Goal: Task Accomplishment & Management: Use online tool/utility

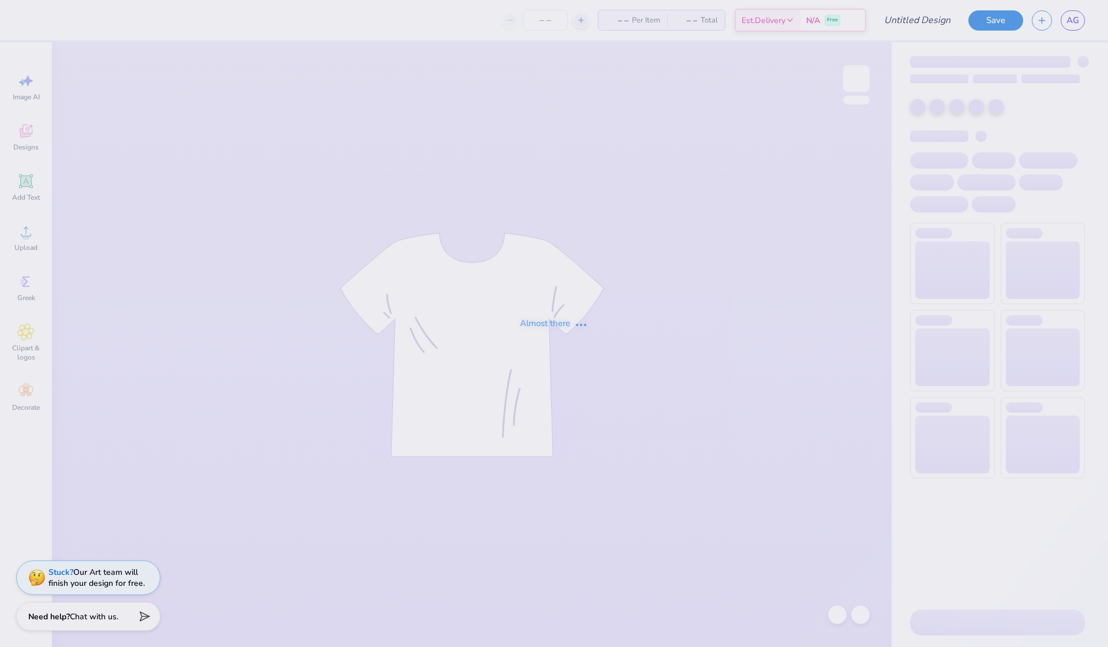
type input "12"
type input "Big Little Tanks"
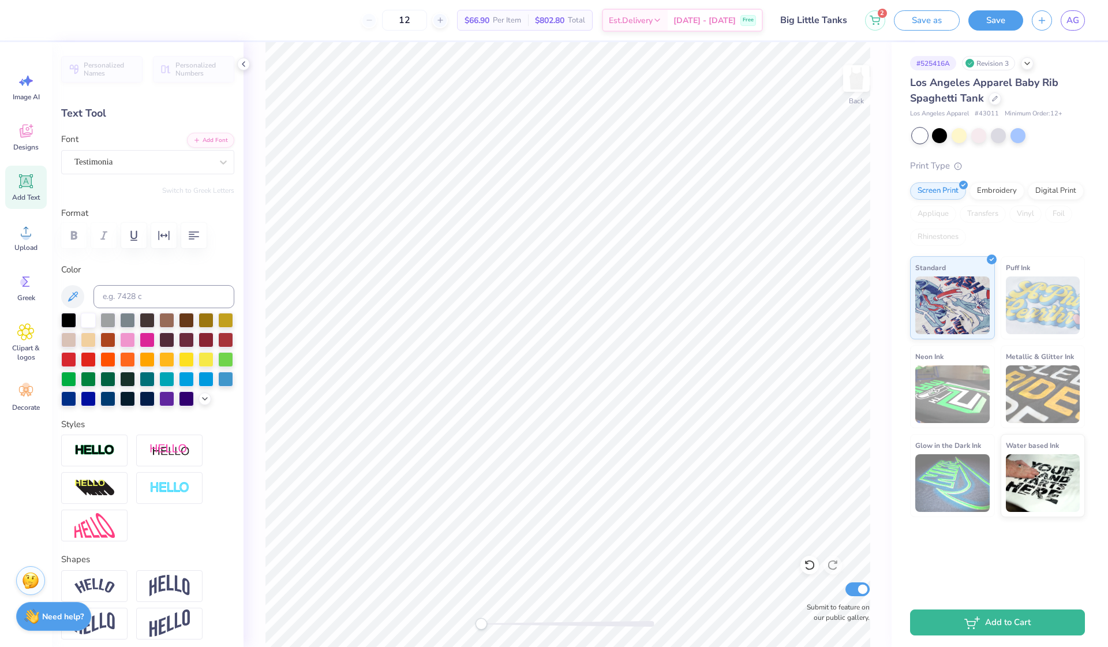
scroll to position [0, 1]
type textarea "est. 1874"
type input "2.27"
type input "0.56"
type input "7.40"
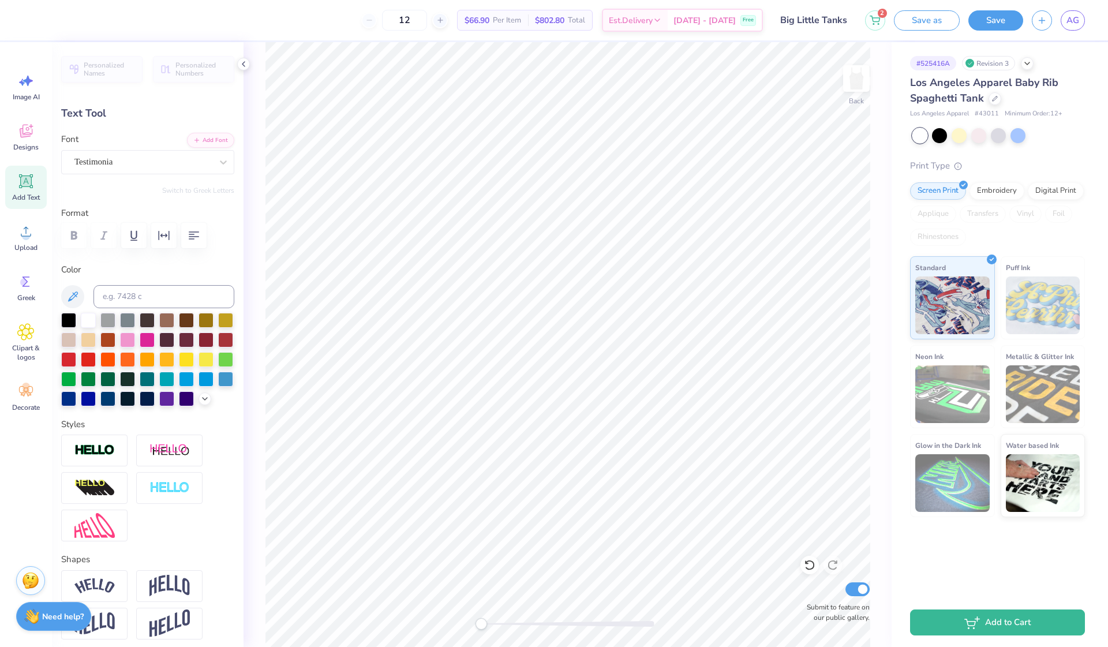
type input "7.32"
type input "1.43"
type input "1.62"
type input "2.27"
type input "0.56"
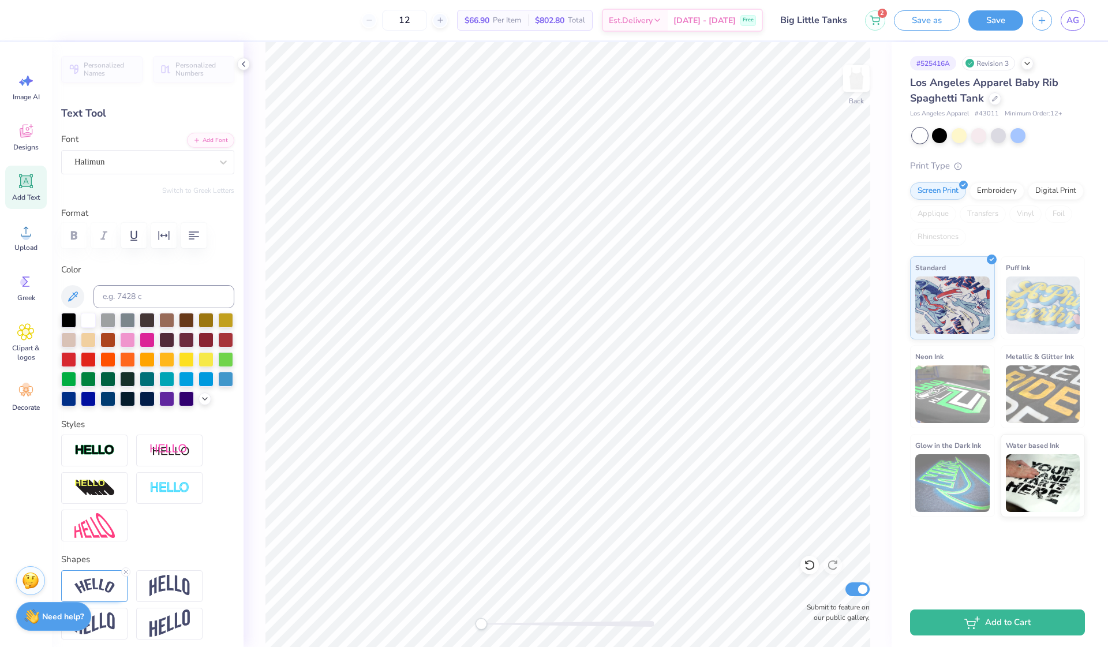
type input "7.40"
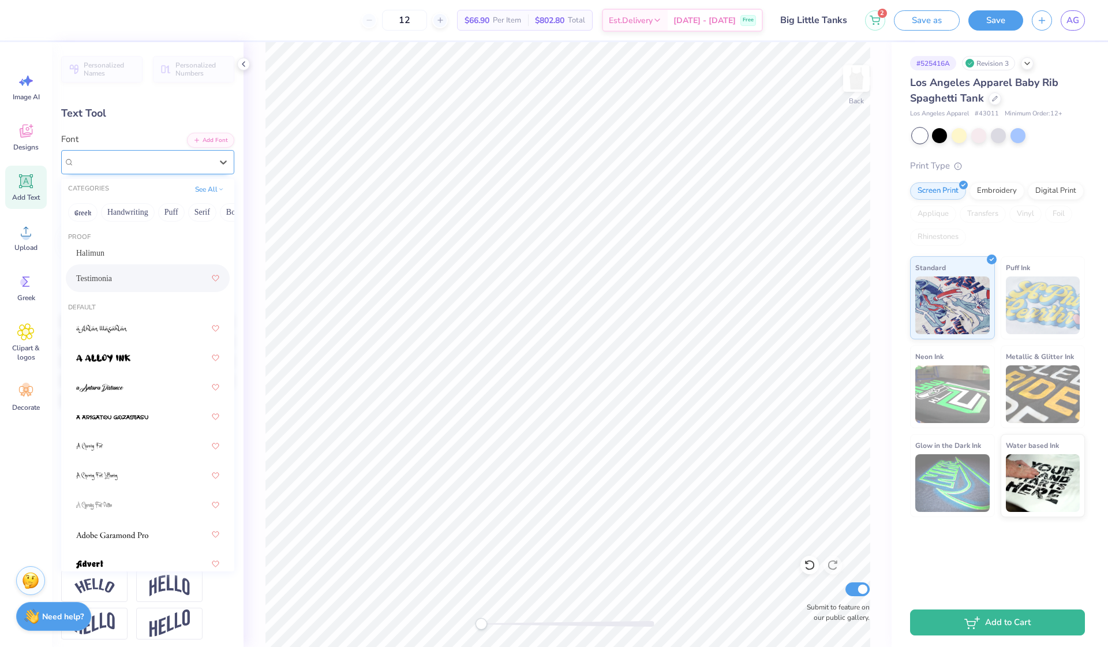
click at [159, 159] on div "Testimonia" at bounding box center [143, 162] width 140 height 18
click at [134, 250] on div "Halimun" at bounding box center [147, 253] width 143 height 12
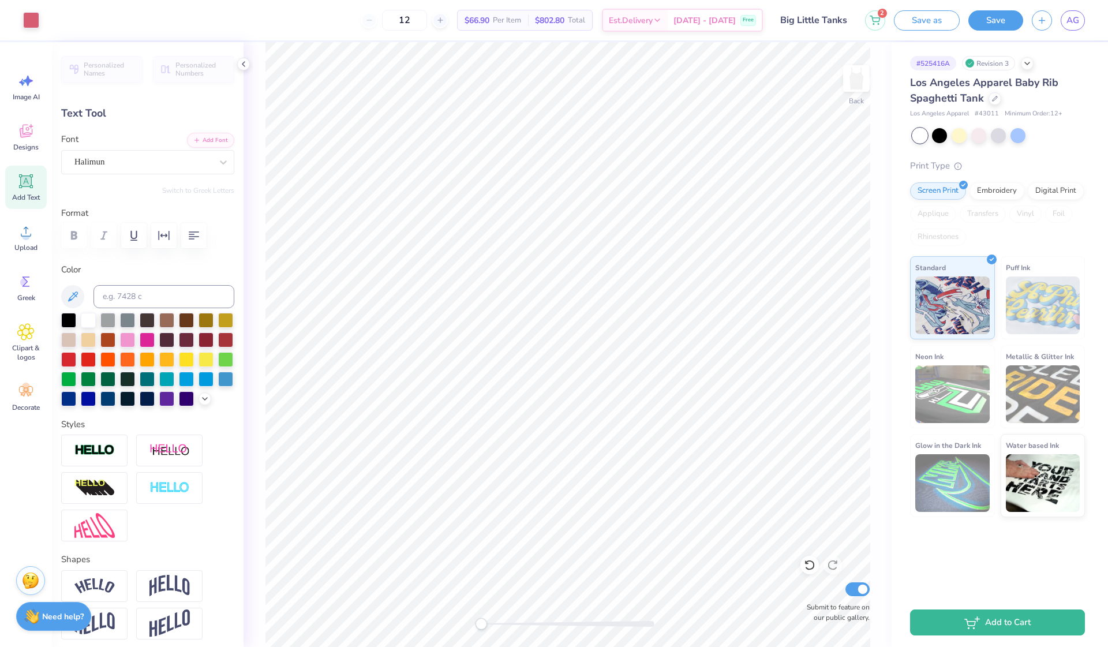
type input "3.84"
type input "0.82"
type input "7.27"
type input "2.72"
type input "0.58"
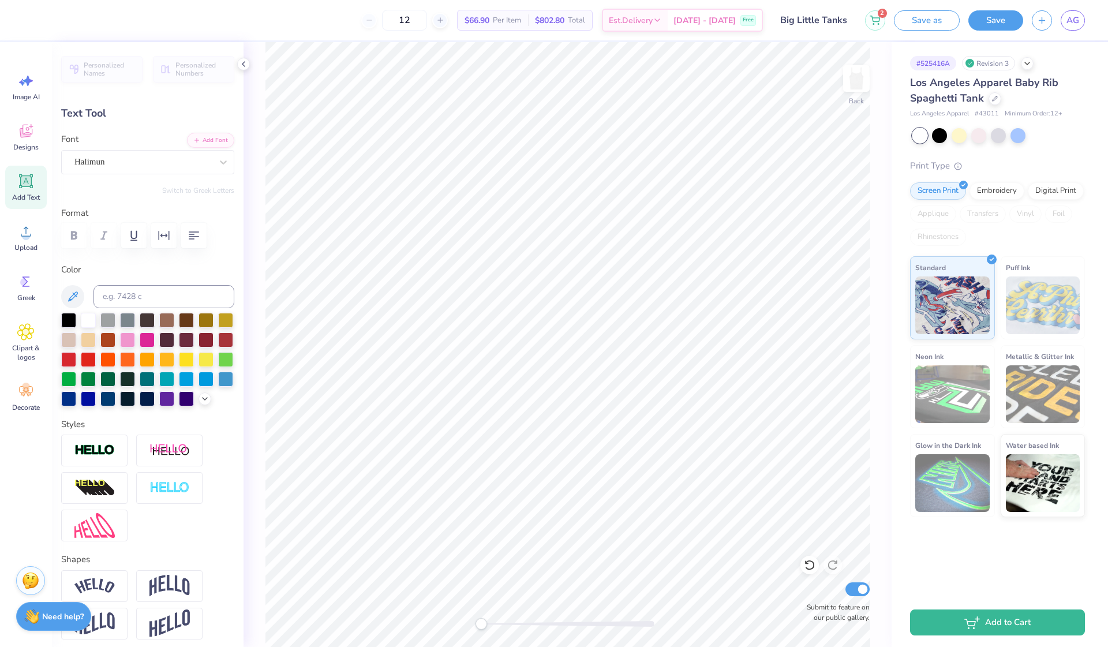
type input "7.49"
click at [998, 18] on button "Save" at bounding box center [995, 19] width 55 height 20
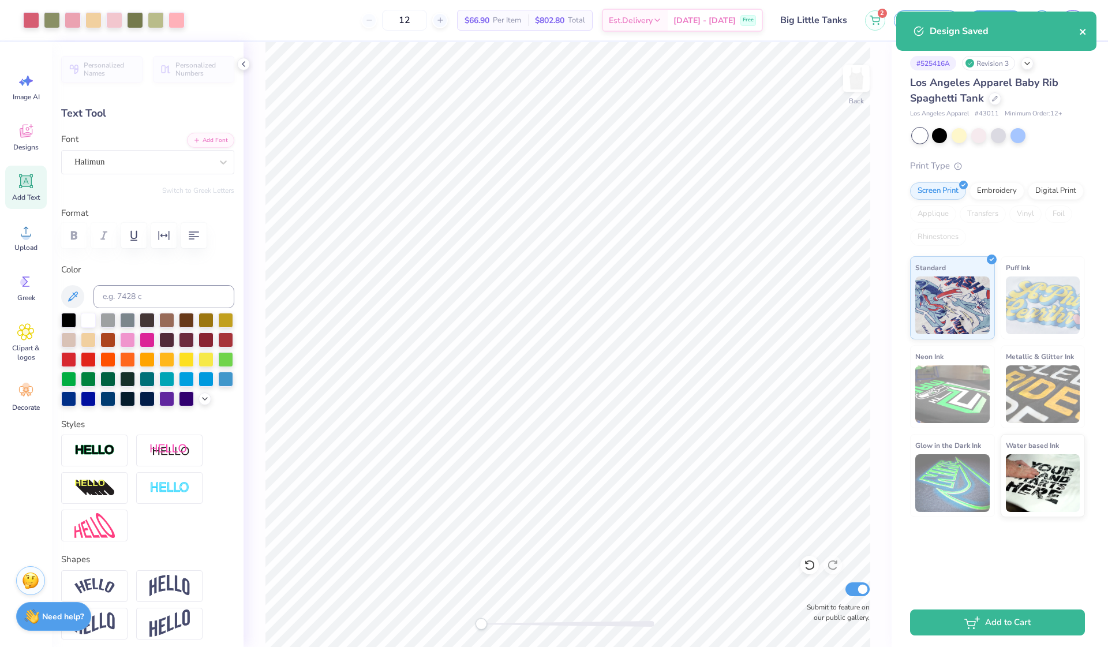
click at [1085, 30] on icon "close" at bounding box center [1083, 31] width 8 height 9
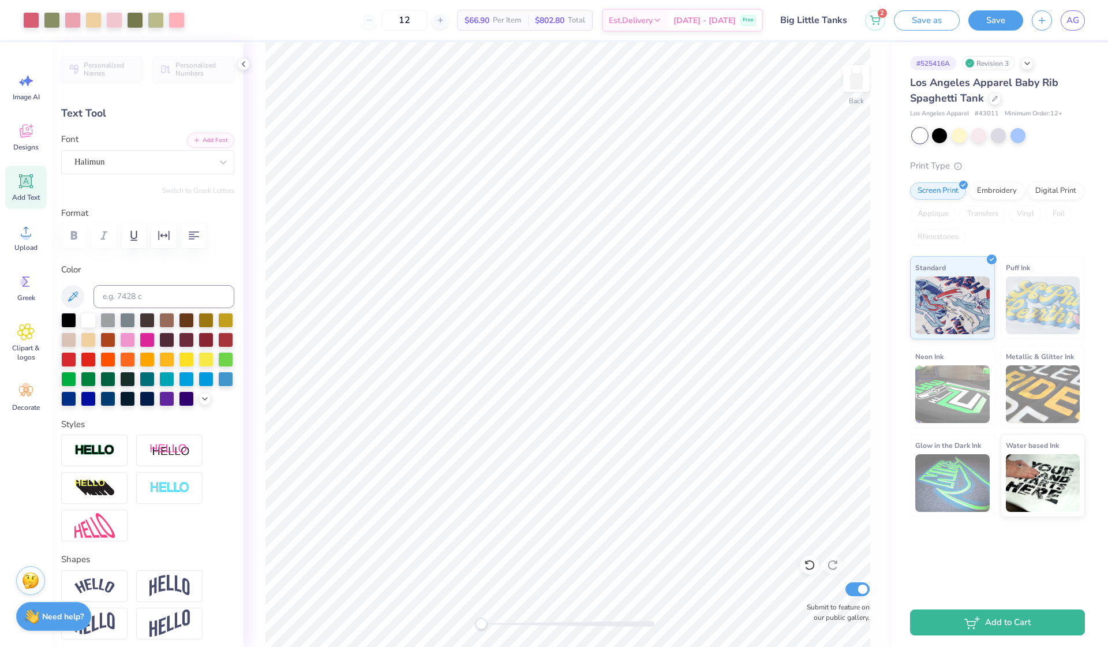
click at [1073, 22] on div "Design Saved" at bounding box center [996, 35] width 205 height 52
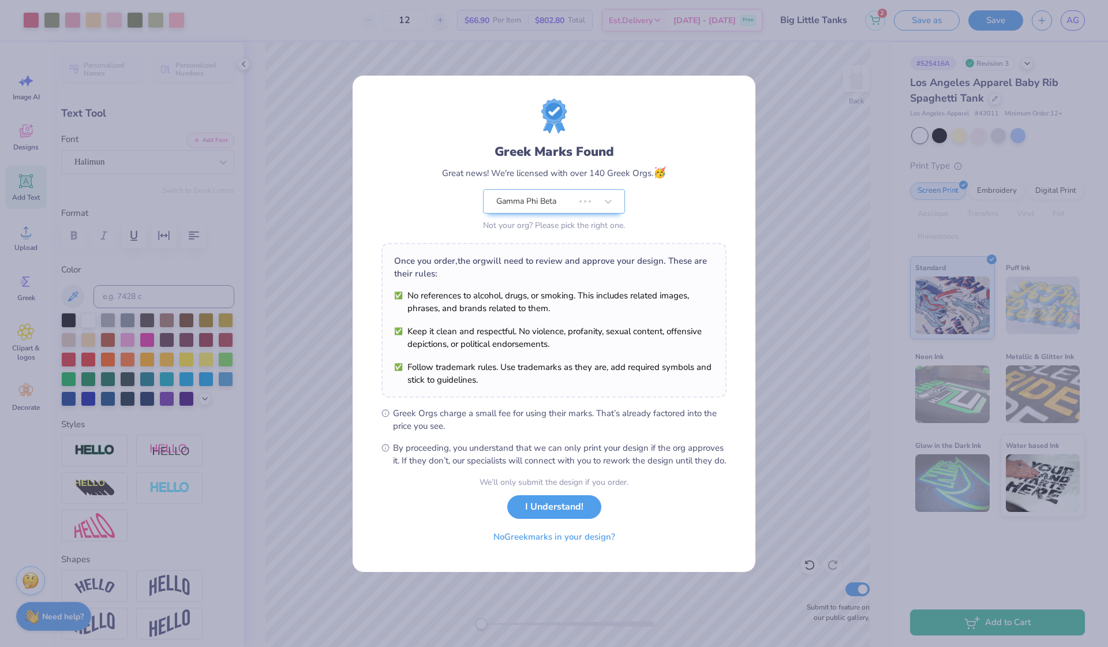
click at [1073, 22] on div "Greek Marks Found Great news! We're licensed with over 140 Greek Orgs. 🥳 Gamma …" at bounding box center [554, 323] width 1108 height 647
click at [568, 510] on button "I Understand!" at bounding box center [554, 504] width 94 height 24
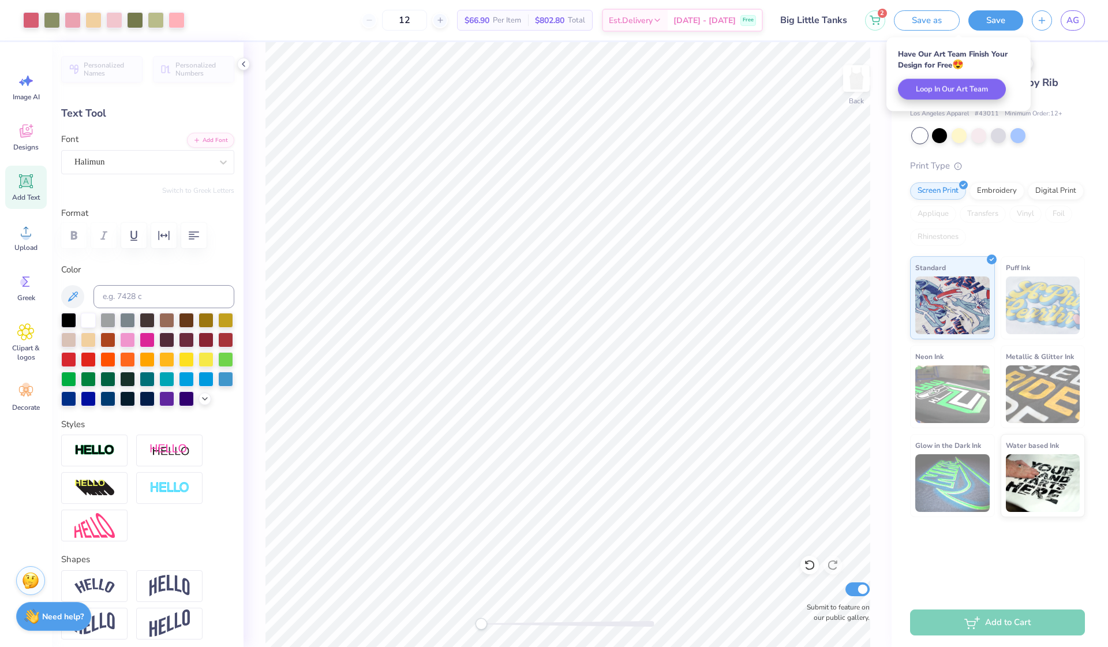
click at [1061, 28] on div "AG" at bounding box center [1072, 20] width 24 height 20
click at [1069, 26] on span "AG" at bounding box center [1072, 20] width 13 height 13
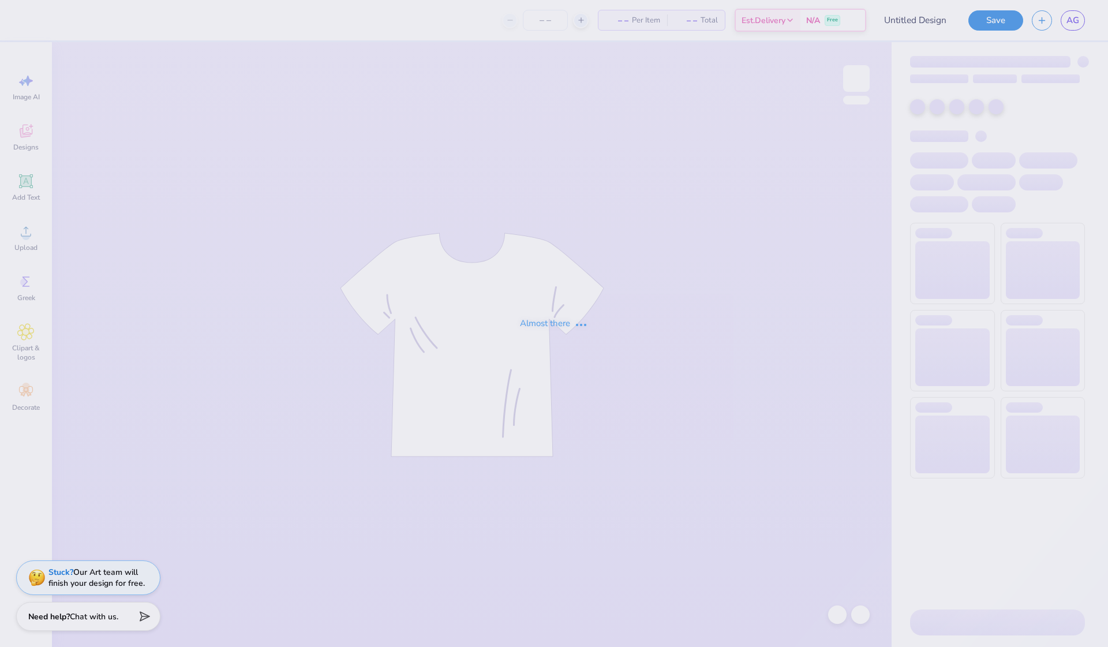
type input "Big Little Tanks"
type input "12"
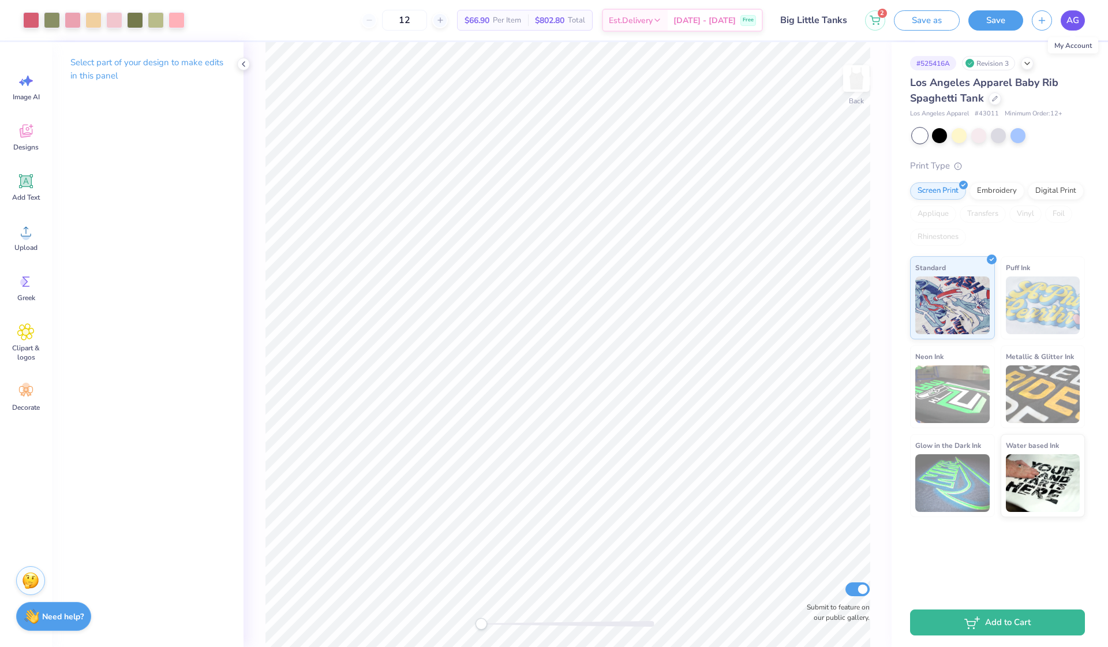
click at [1069, 21] on span "AG" at bounding box center [1072, 20] width 13 height 13
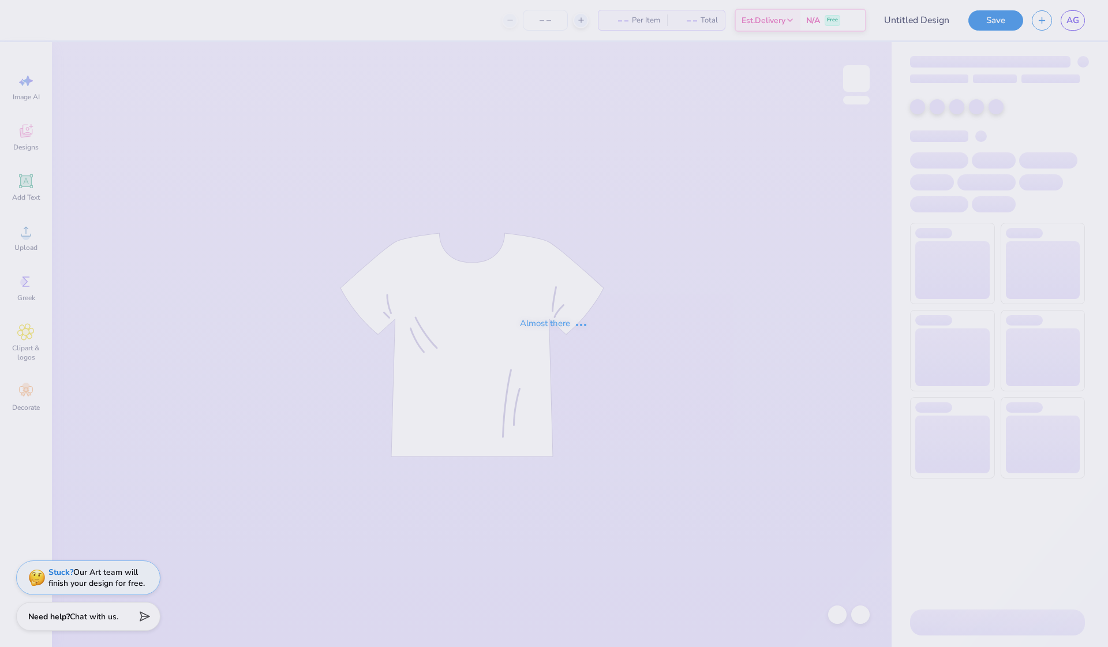
type input "Big Little Tanks"
type input "12"
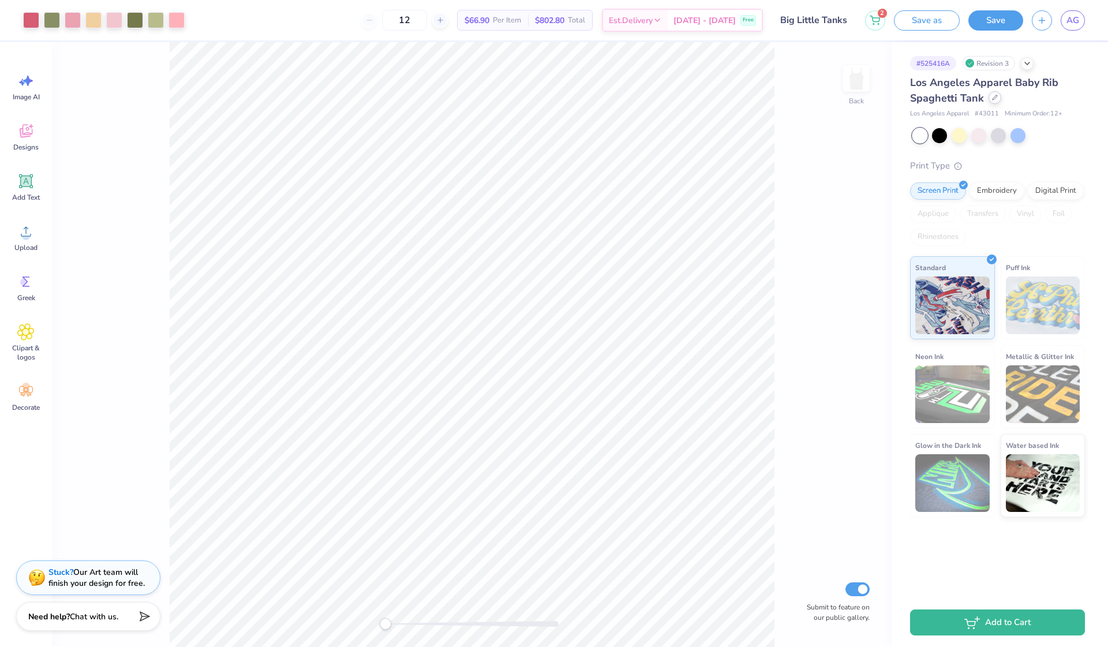
click at [989, 98] on div at bounding box center [994, 97] width 13 height 13
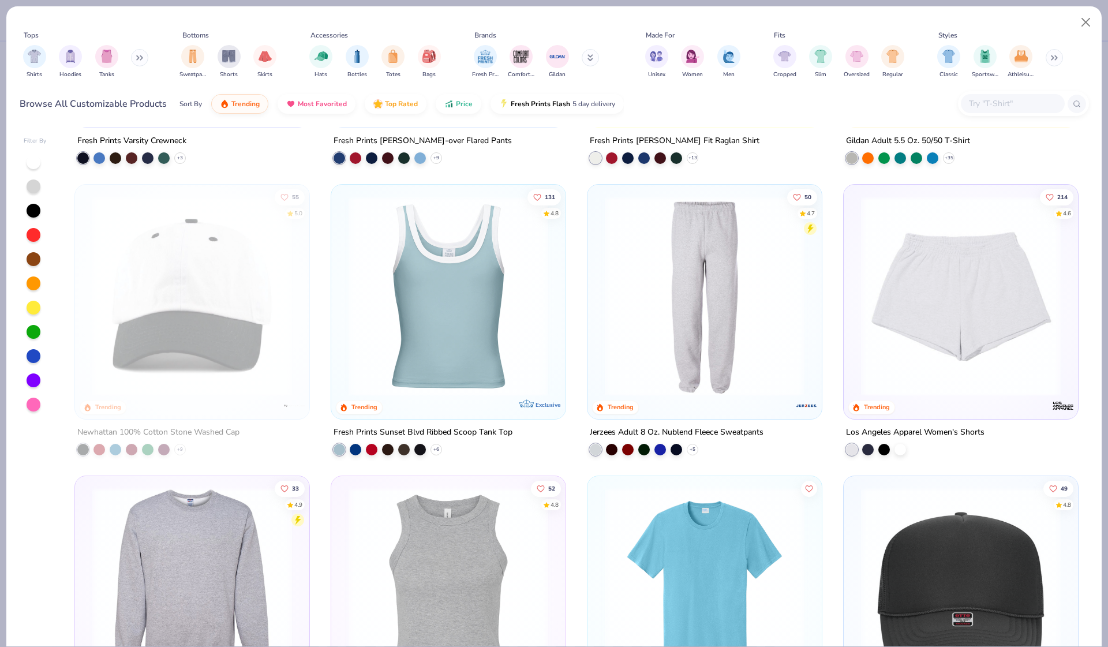
scroll to position [2573, 0]
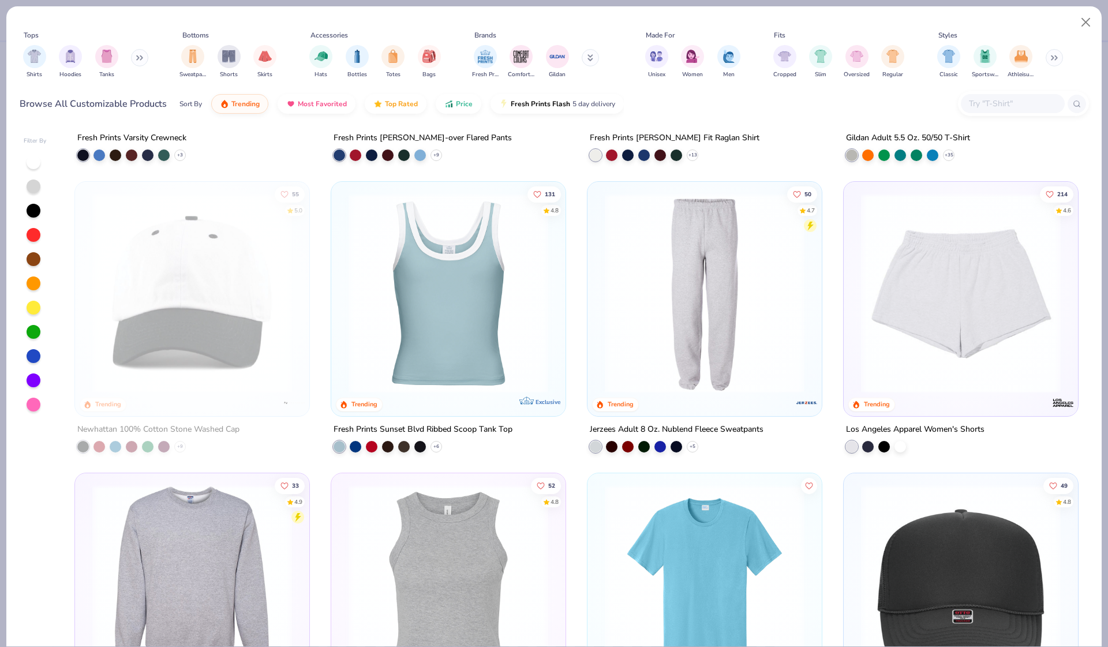
click at [941, 310] on img at bounding box center [960, 293] width 211 height 200
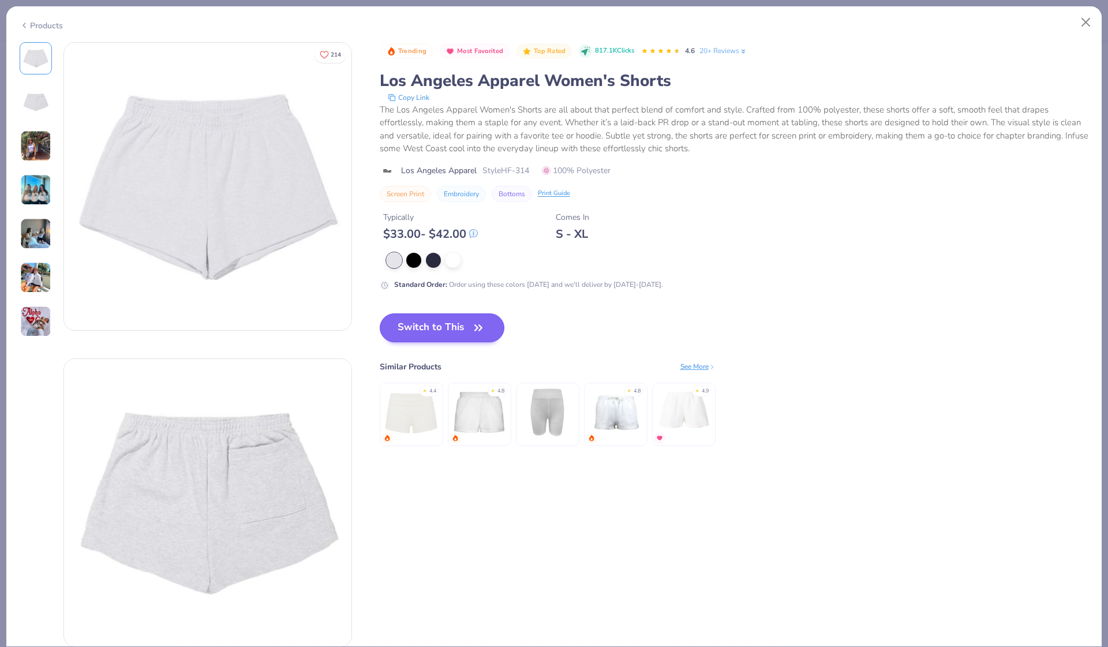
click at [471, 326] on span "button" at bounding box center [478, 328] width 16 height 16
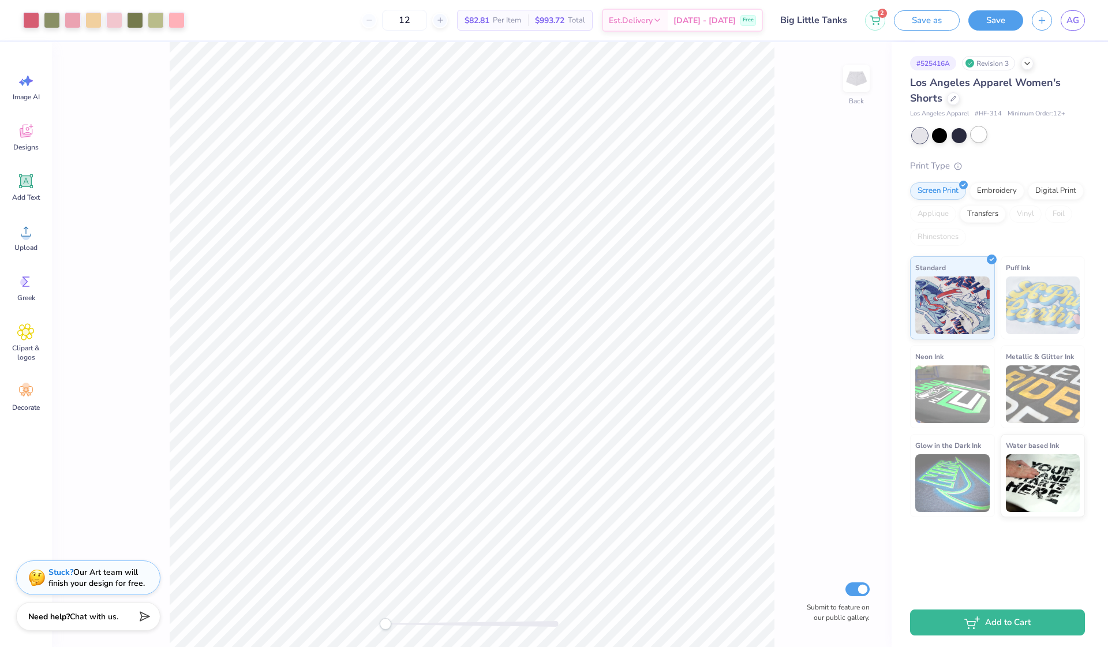
click at [974, 137] on div at bounding box center [978, 134] width 15 height 15
click at [952, 99] on icon at bounding box center [953, 98] width 6 height 6
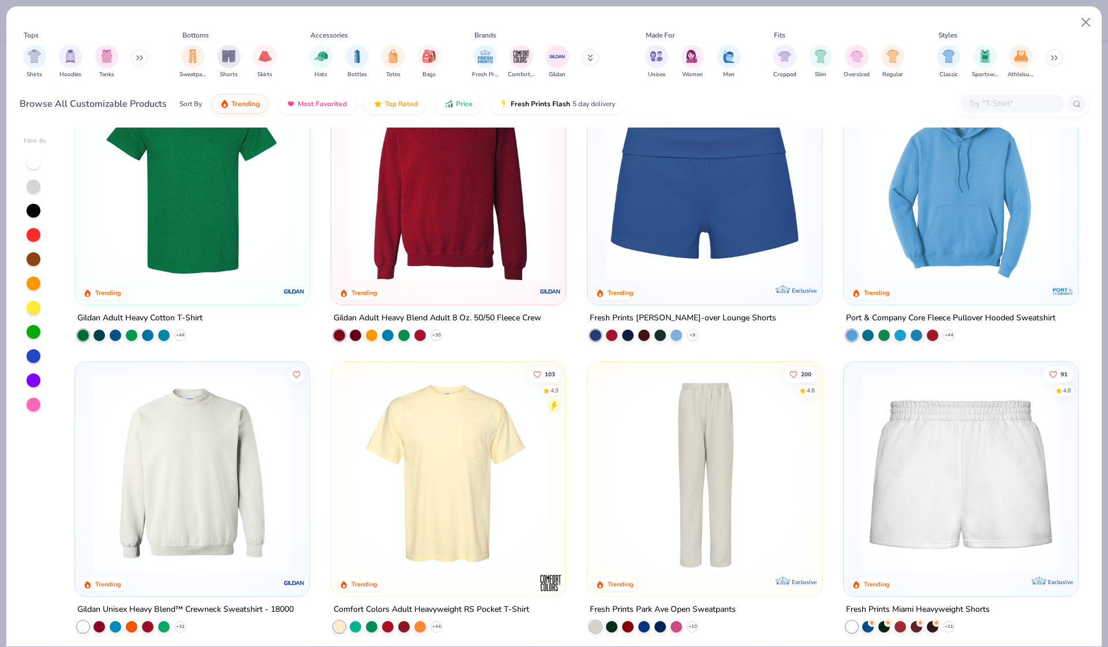
scroll to position [931, 0]
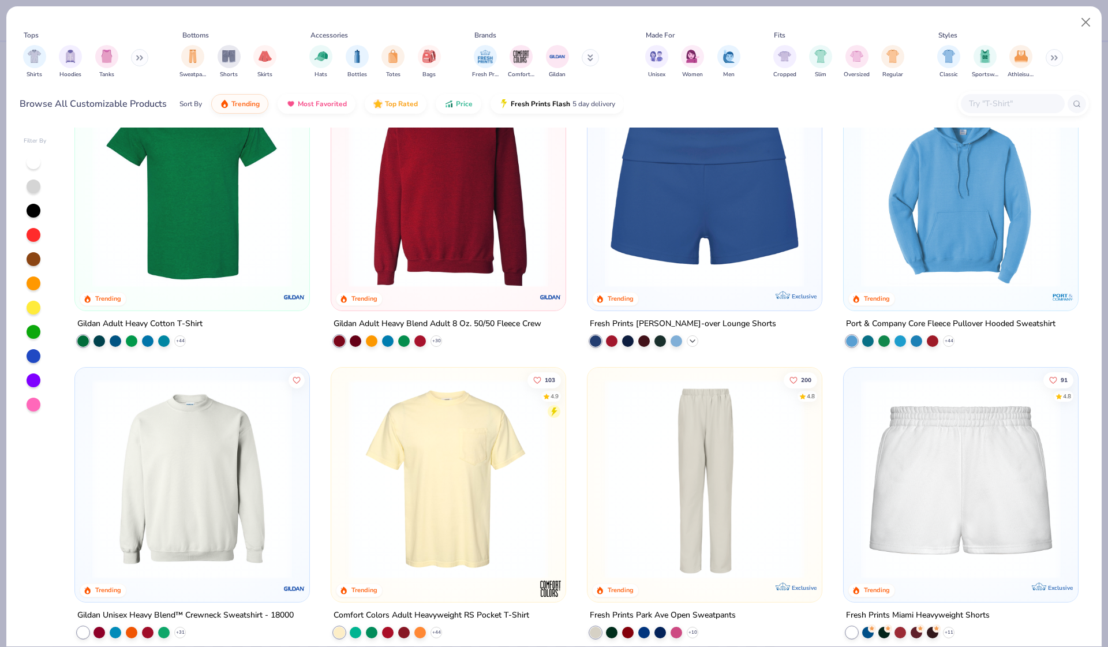
click at [695, 341] on icon at bounding box center [692, 340] width 9 height 9
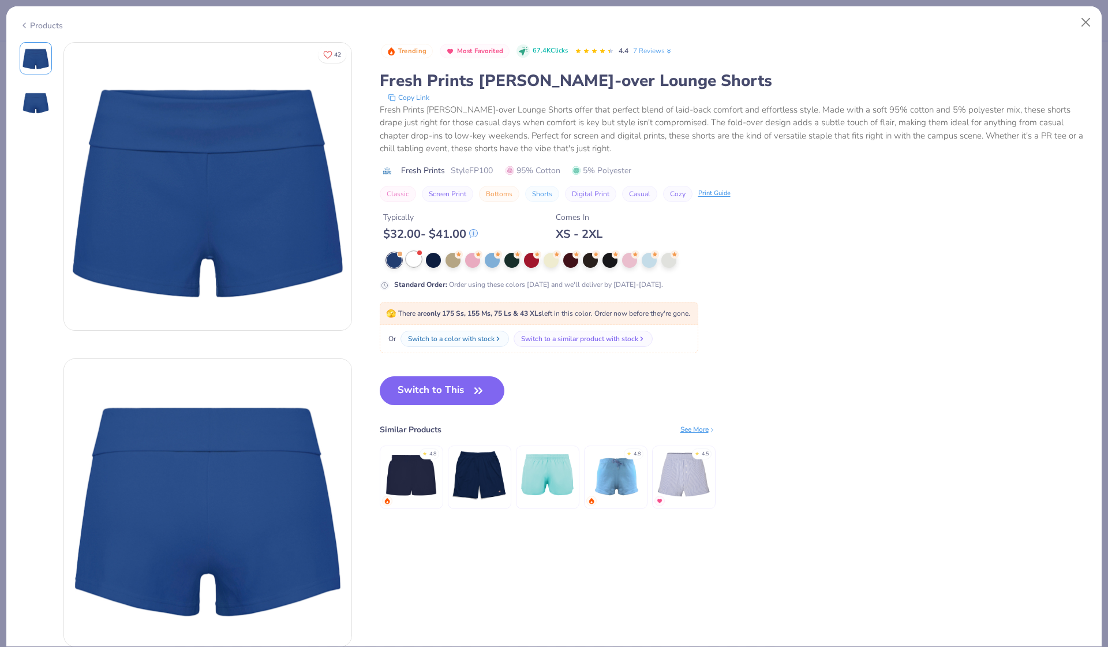
click at [413, 258] on div at bounding box center [413, 259] width 15 height 15
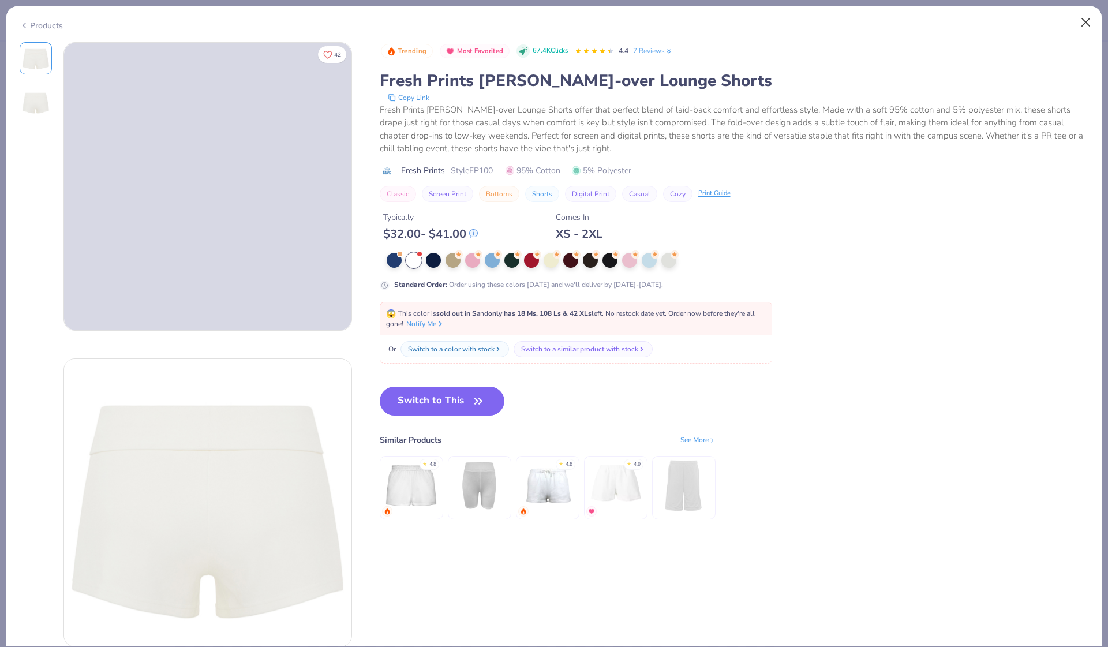
click at [1084, 17] on button "Close" at bounding box center [1086, 23] width 22 height 22
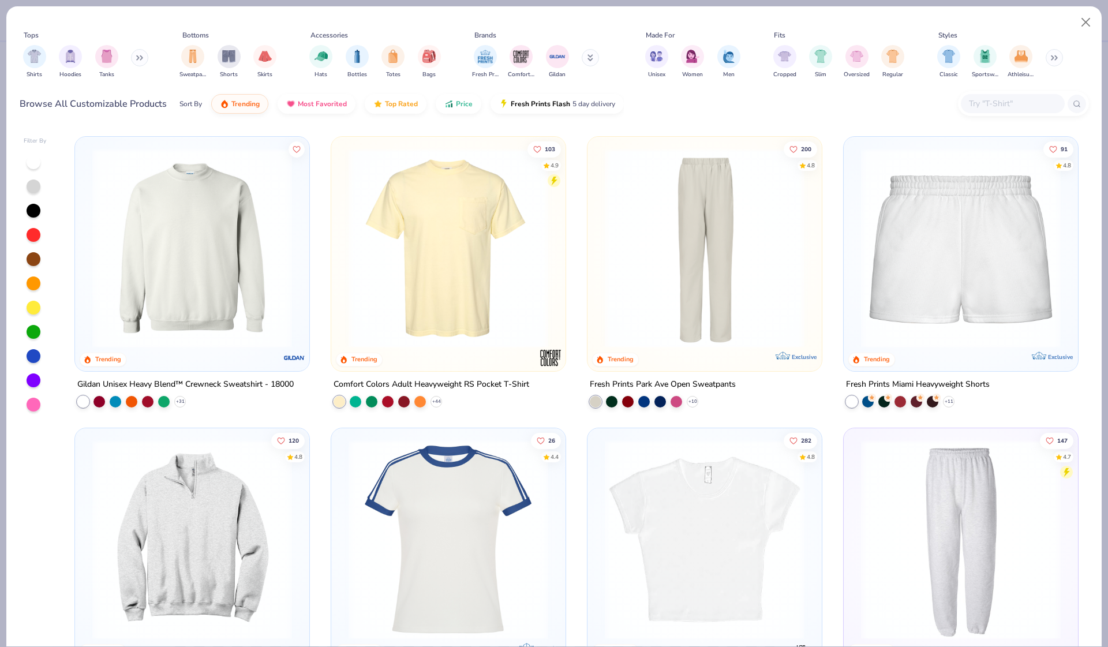
scroll to position [1142, 0]
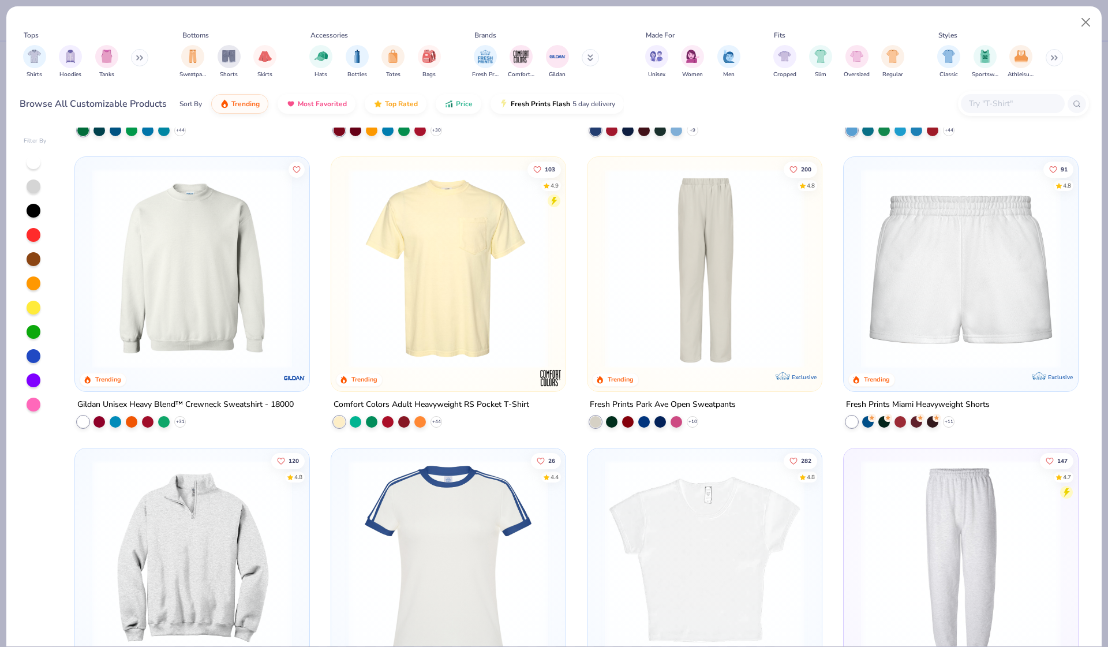
click at [944, 324] on img at bounding box center [960, 268] width 211 height 200
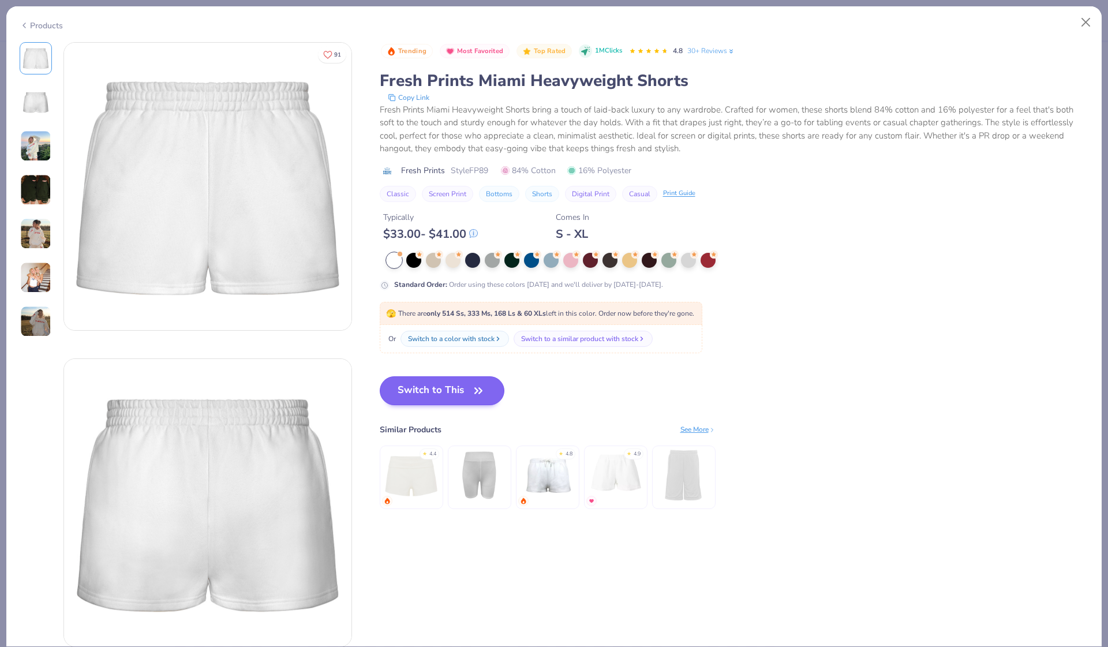
click at [443, 397] on button "Switch to This" at bounding box center [442, 390] width 125 height 29
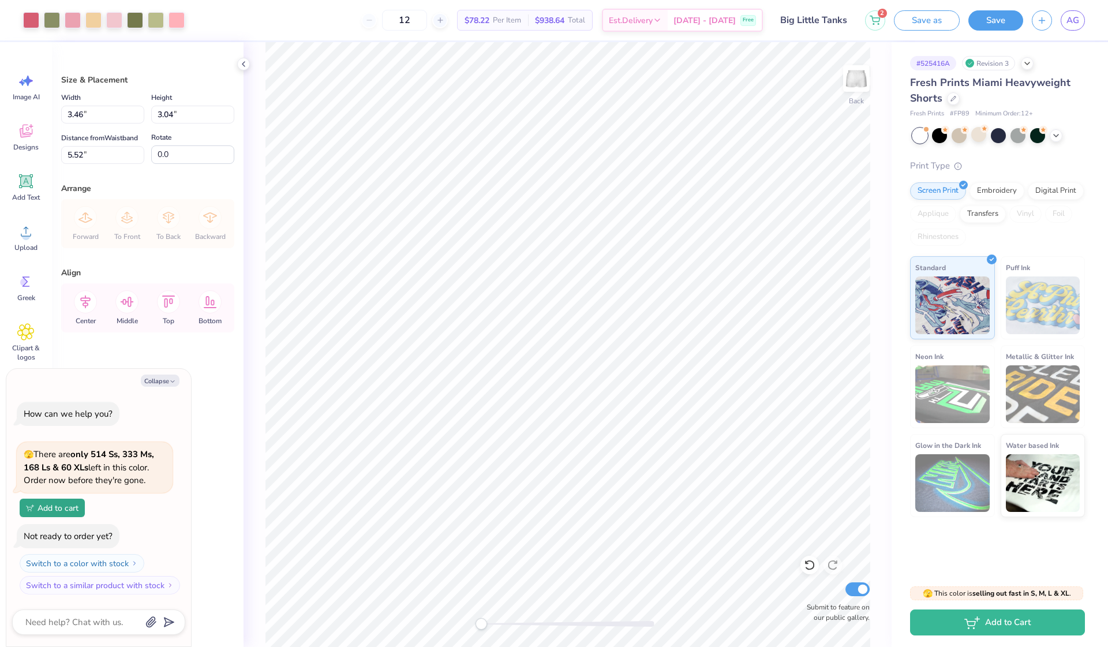
type textarea "x"
type input "3.46"
type input "3.04"
type input "5.52"
type textarea "x"
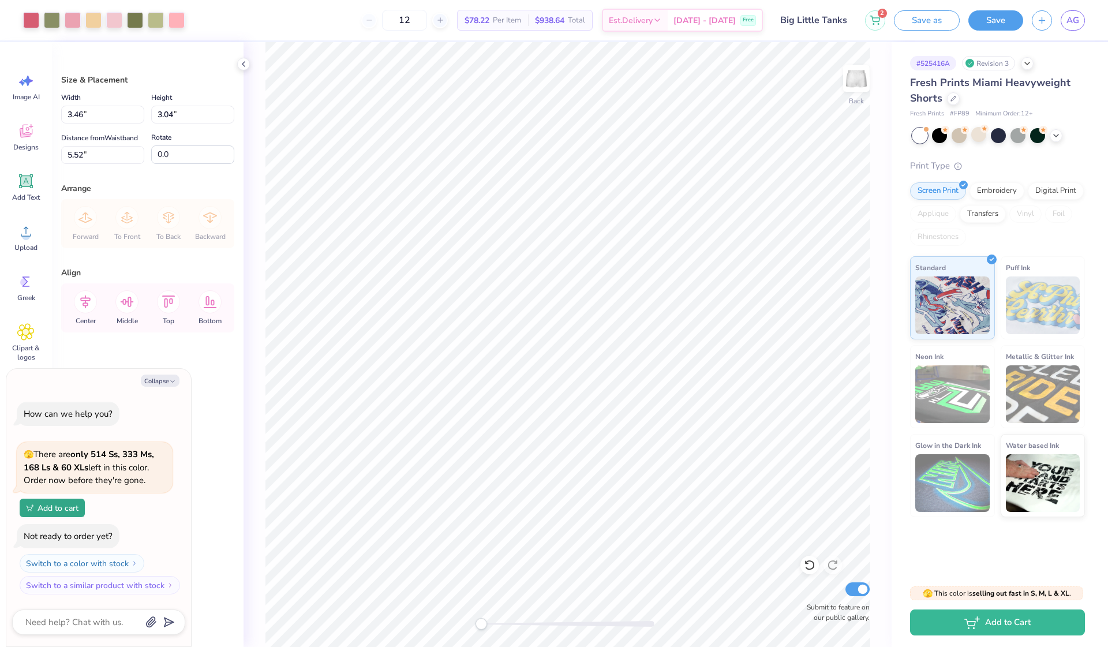
type input "6.61"
type textarea "x"
type input "4.07"
type input "3.18"
type input "6.13"
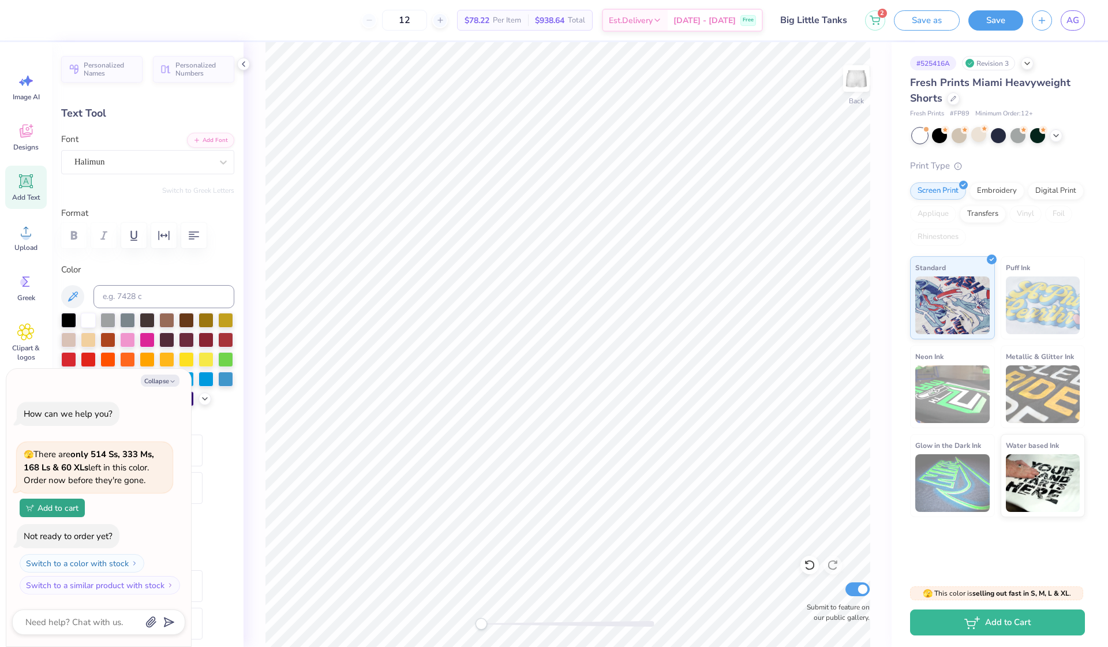
type textarea "x"
type input "1.62"
type input "0.35"
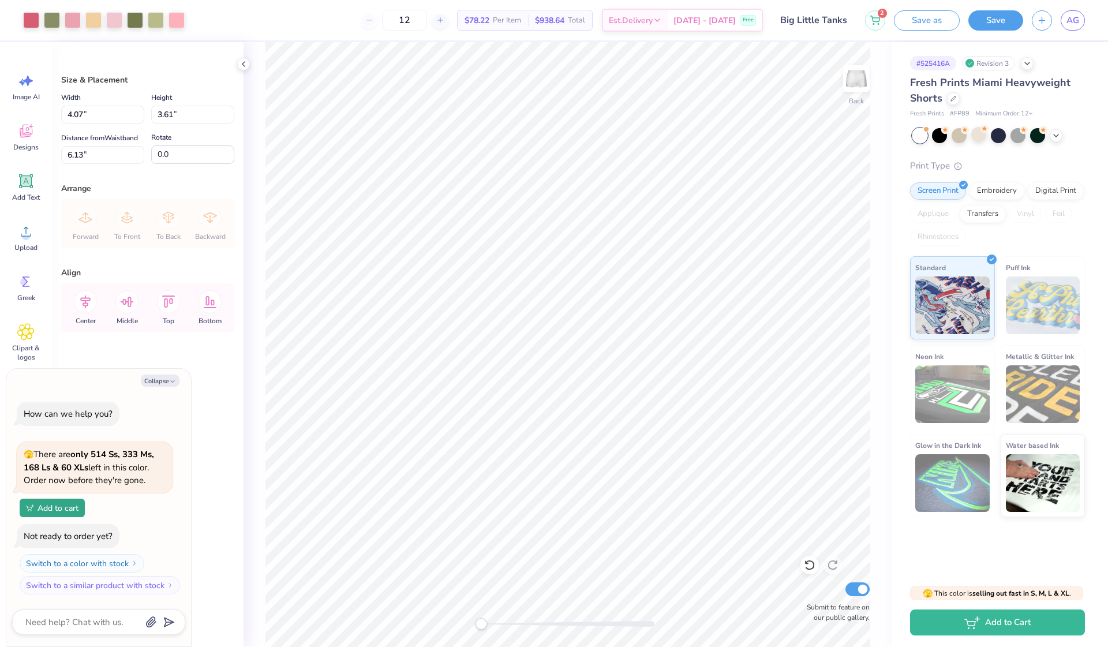
type textarea "x"
type input "4.80"
type input "4.26"
type input "5.49"
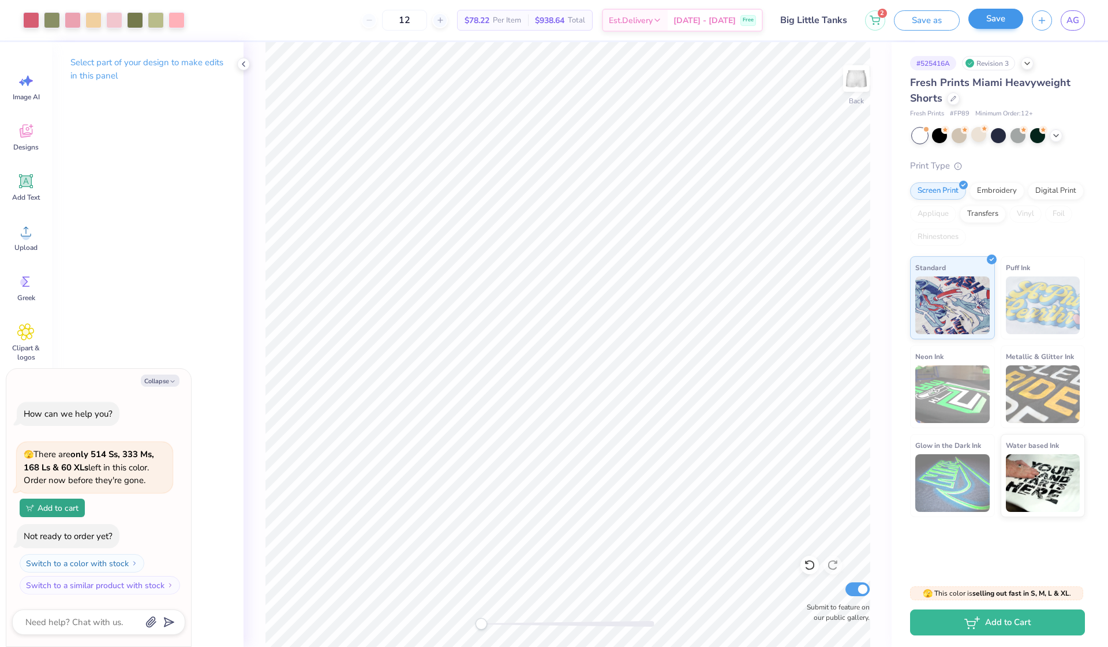
click at [986, 21] on button "Save" at bounding box center [995, 19] width 55 height 20
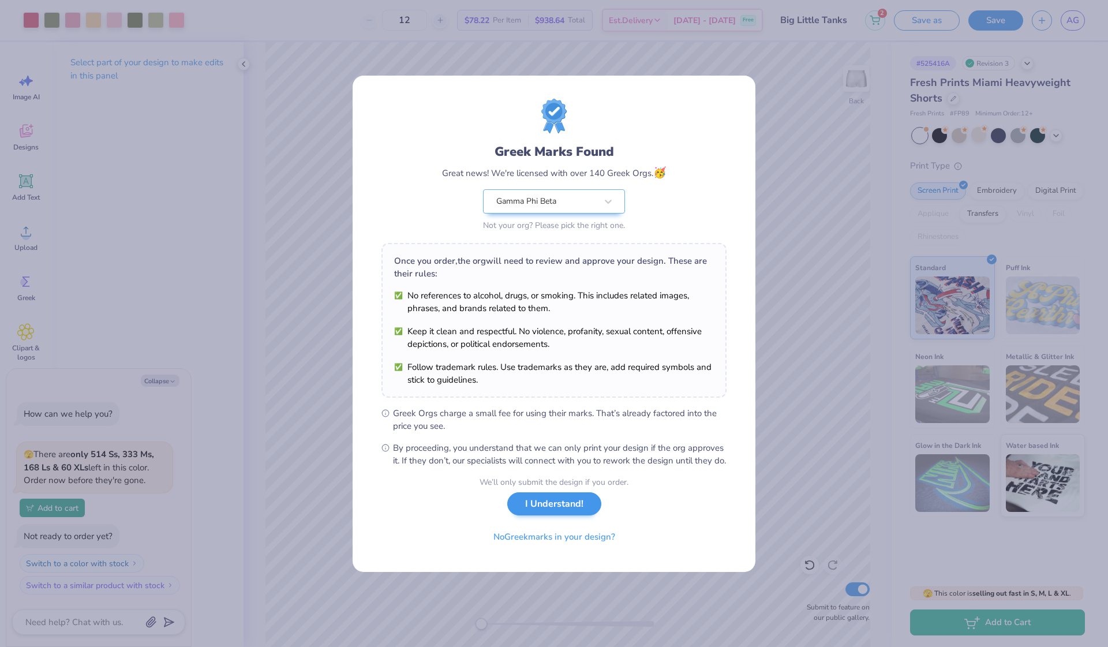
click at [562, 510] on button "I Understand!" at bounding box center [554, 504] width 94 height 24
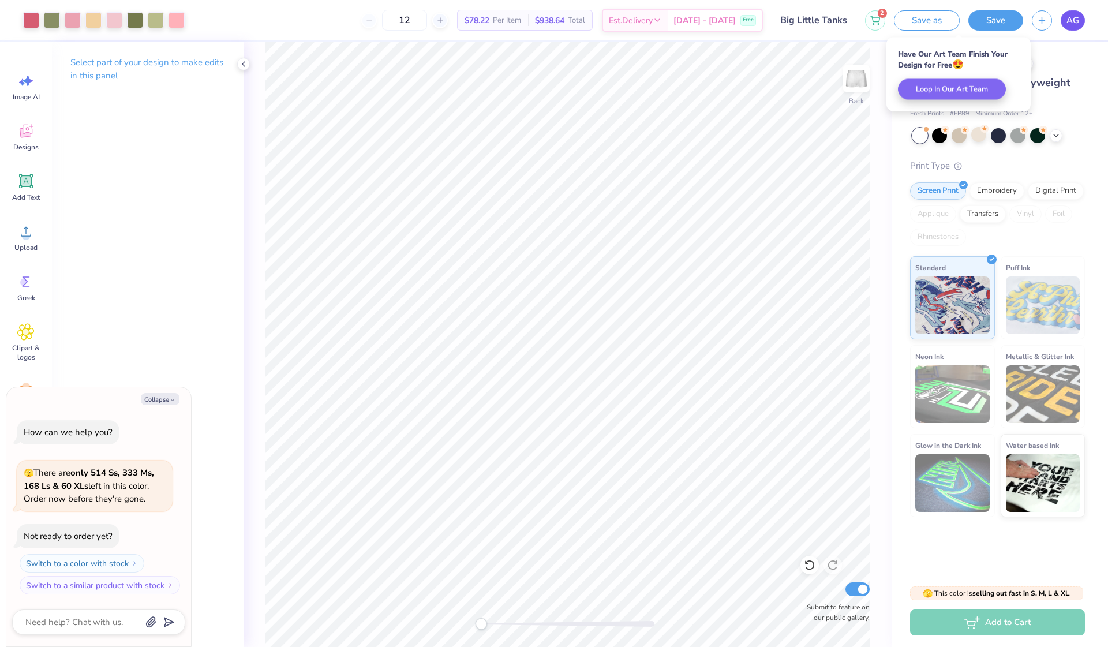
click at [1067, 25] on span "AG" at bounding box center [1072, 20] width 13 height 13
type textarea "x"
